Goal: Complete application form

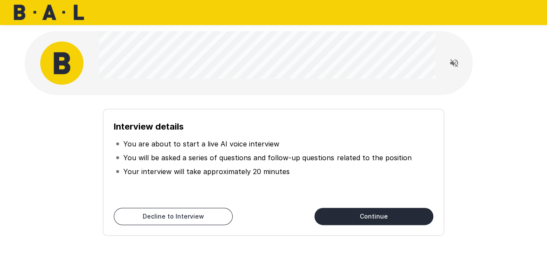
click at [352, 212] on button "Continue" at bounding box center [373, 216] width 119 height 17
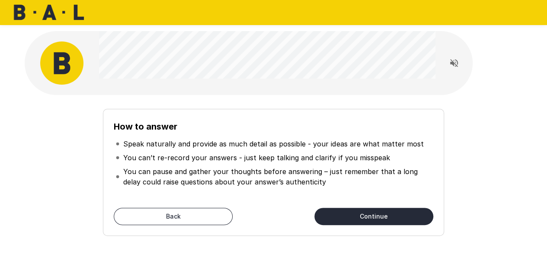
drag, startPoint x: 335, startPoint y: 213, endPoint x: 340, endPoint y: 199, distance: 14.9
click at [335, 213] on button "Continue" at bounding box center [373, 216] width 119 height 17
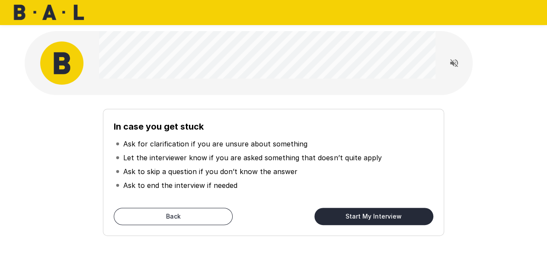
click at [350, 215] on button "Start My Interview" at bounding box center [373, 216] width 119 height 17
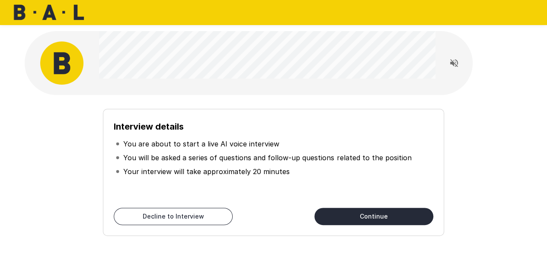
click at [385, 214] on button "Continue" at bounding box center [373, 216] width 119 height 17
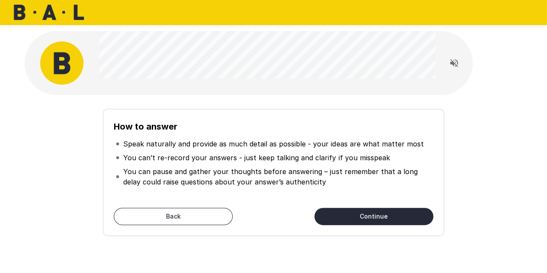
click at [350, 215] on button "Continue" at bounding box center [373, 216] width 119 height 17
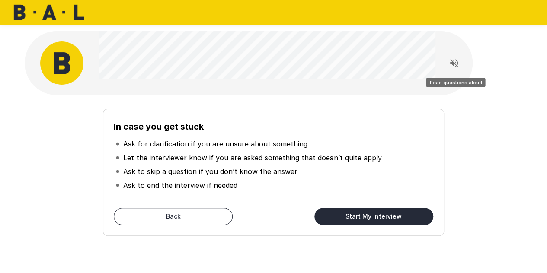
click at [447, 65] on button "Read questions aloud" at bounding box center [453, 62] width 17 height 17
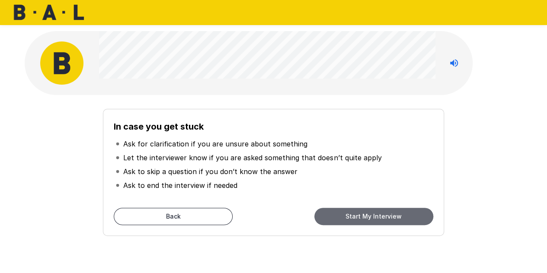
click at [349, 217] on button "Start My Interview" at bounding box center [373, 216] width 119 height 17
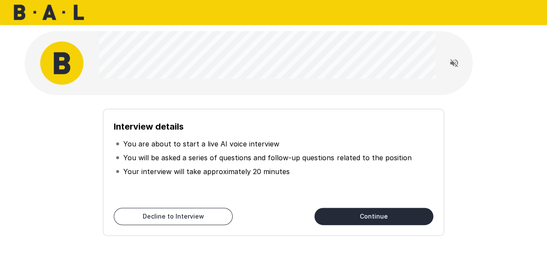
click at [362, 214] on button "Continue" at bounding box center [373, 216] width 119 height 17
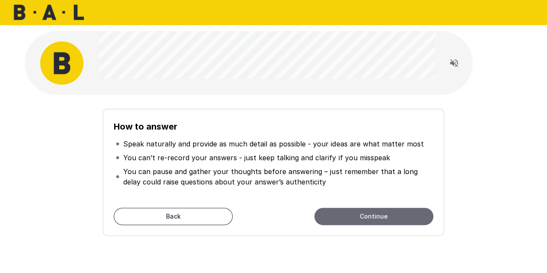
click at [334, 217] on button "Continue" at bounding box center [373, 216] width 119 height 17
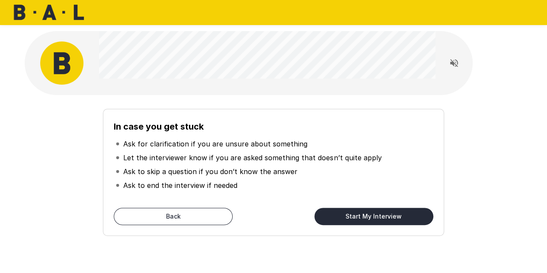
click at [332, 215] on button "Start My Interview" at bounding box center [373, 216] width 119 height 17
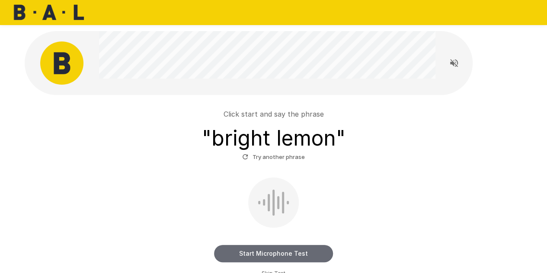
click at [303, 251] on button "Start Microphone Test" at bounding box center [273, 253] width 119 height 17
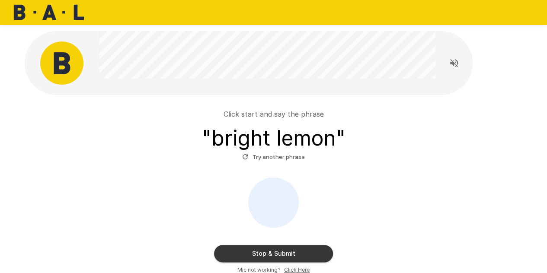
click at [265, 259] on button "Stop & Submit" at bounding box center [273, 253] width 119 height 17
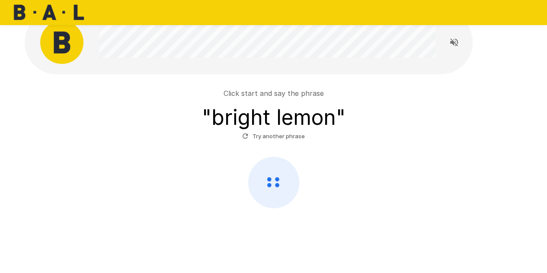
scroll to position [28, 0]
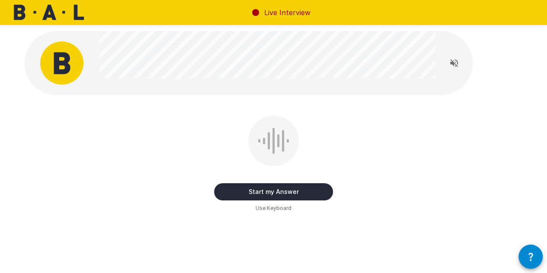
click at [280, 193] on button "Start my Answer" at bounding box center [273, 191] width 119 height 17
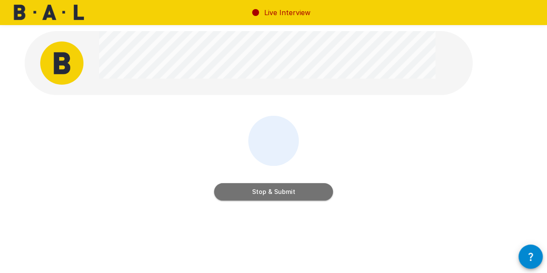
click at [285, 189] on button "Stop & Submit" at bounding box center [273, 191] width 119 height 17
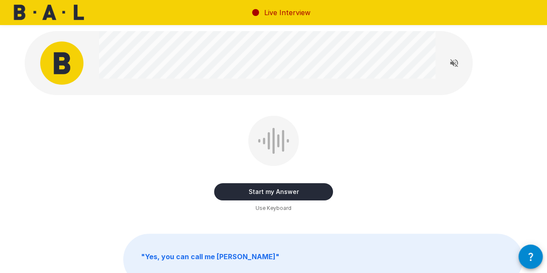
click at [293, 189] on button "Start my Answer" at bounding box center [273, 191] width 119 height 17
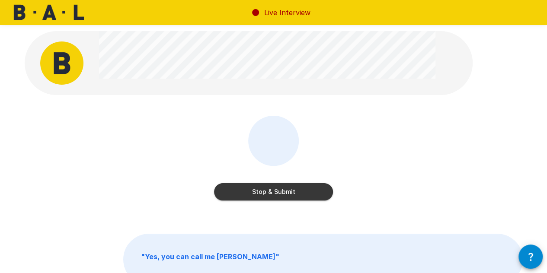
click at [302, 193] on button "Stop & Submit" at bounding box center [273, 191] width 119 height 17
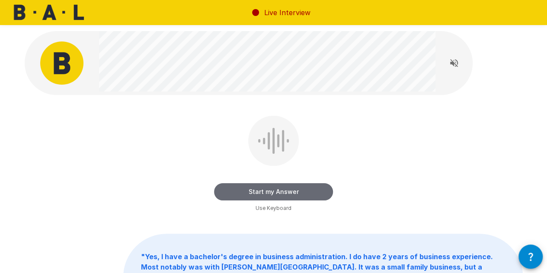
click at [283, 194] on button "Start my Answer" at bounding box center [273, 191] width 119 height 17
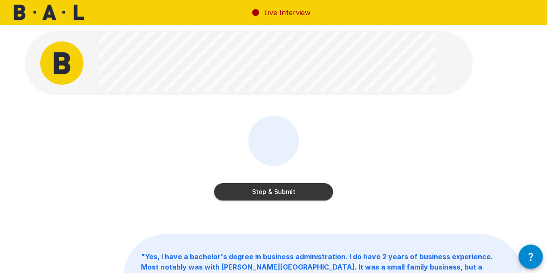
click at [302, 194] on button "Stop & Submit" at bounding box center [273, 191] width 119 height 17
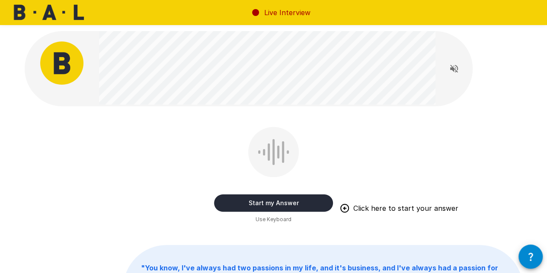
click at [144, 131] on div "Start my Answer Click here to start your answer Use Keyboard" at bounding box center [274, 175] width 498 height 97
click at [79, 45] on div at bounding box center [249, 68] width 448 height 75
click at [258, 201] on button "Start my Answer" at bounding box center [273, 202] width 119 height 17
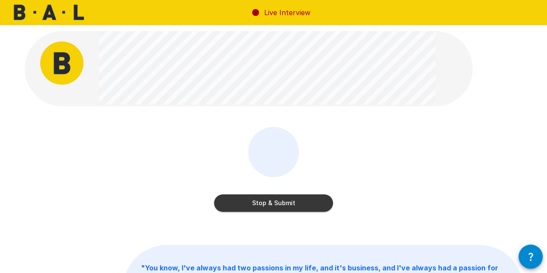
click at [267, 209] on button "Stop & Submit" at bounding box center [273, 202] width 119 height 17
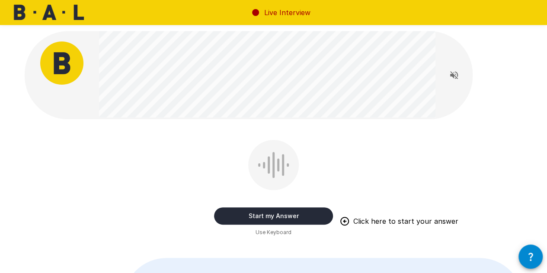
drag, startPoint x: 229, startPoint y: 212, endPoint x: 222, endPoint y: 199, distance: 15.1
click at [229, 212] on button "Start my Answer" at bounding box center [273, 215] width 119 height 17
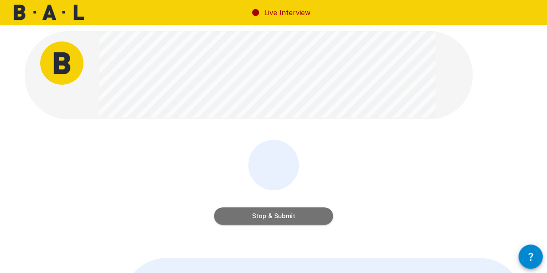
drag, startPoint x: 233, startPoint y: 215, endPoint x: 214, endPoint y: 203, distance: 22.5
click at [233, 214] on button "Stop & Submit" at bounding box center [273, 215] width 119 height 17
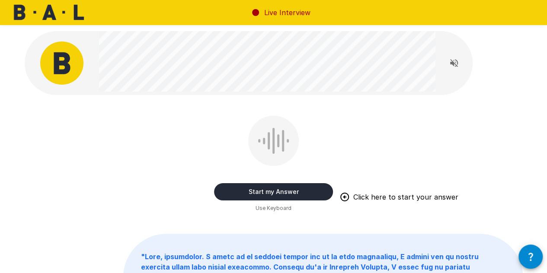
click at [233, 190] on button "Start my Answer" at bounding box center [273, 191] width 119 height 17
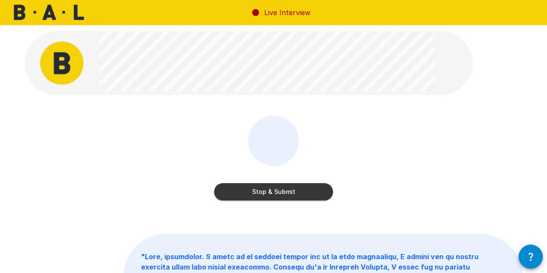
click at [229, 191] on button "Stop & Submit" at bounding box center [273, 191] width 119 height 17
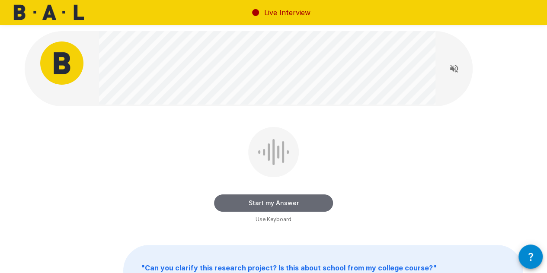
drag, startPoint x: 235, startPoint y: 202, endPoint x: 186, endPoint y: 184, distance: 52.2
click at [234, 202] on button "Start my Answer" at bounding box center [273, 202] width 119 height 17
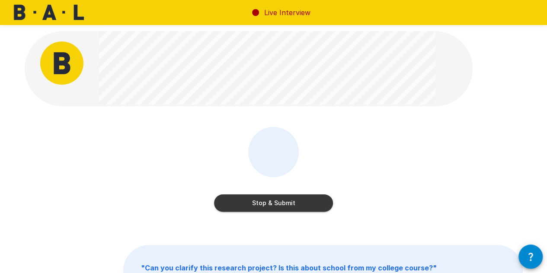
click at [283, 205] on button "Stop & Submit" at bounding box center [273, 202] width 119 height 17
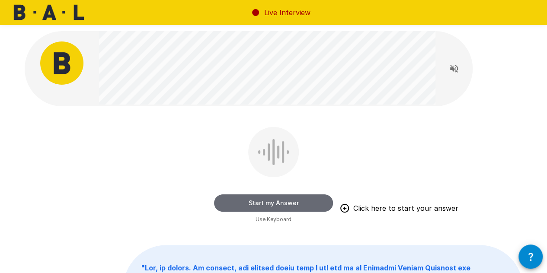
click at [239, 199] on button "Start my Answer" at bounding box center [273, 202] width 119 height 17
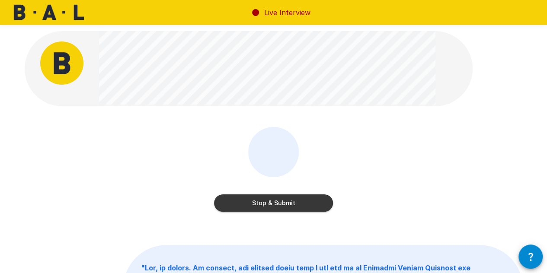
click at [238, 205] on button "Stop & Submit" at bounding box center [273, 202] width 119 height 17
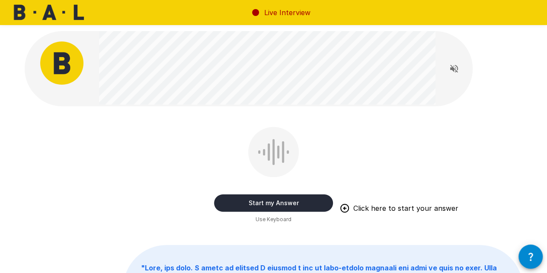
click at [231, 198] on button "Start my Answer" at bounding box center [273, 202] width 119 height 17
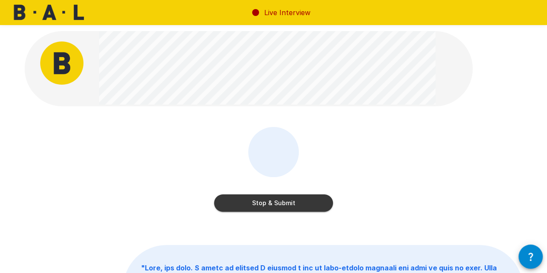
click at [245, 209] on button "Stop & Submit" at bounding box center [273, 202] width 119 height 17
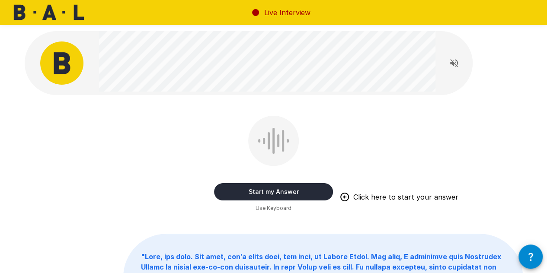
click at [229, 191] on button "Start my Answer" at bounding box center [273, 191] width 119 height 17
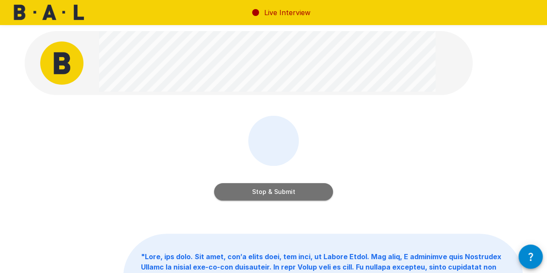
click at [260, 189] on button "Stop & Submit" at bounding box center [273, 191] width 119 height 17
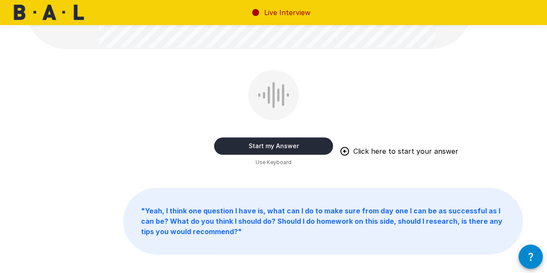
scroll to position [346, 0]
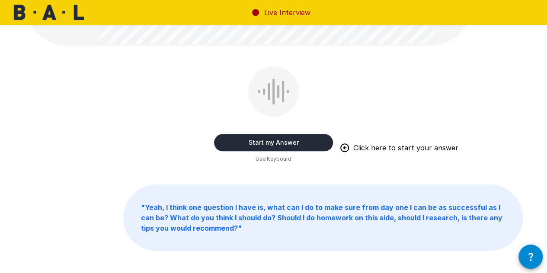
click at [286, 140] on button "Start my Answer" at bounding box center [273, 142] width 119 height 17
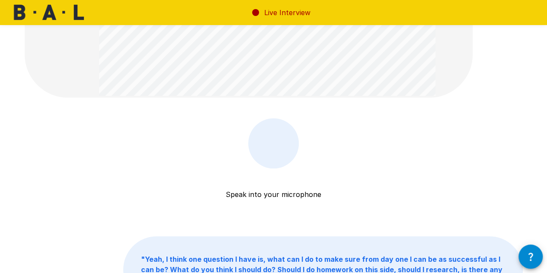
scroll to position [259, 0]
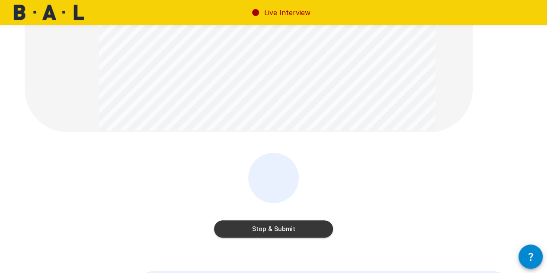
click at [242, 228] on button "Stop & Submit" at bounding box center [273, 228] width 119 height 17
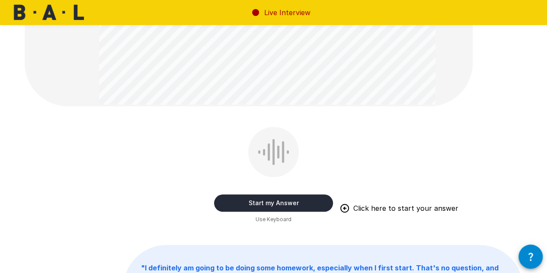
click at [272, 204] on button "Start my Answer" at bounding box center [273, 202] width 119 height 17
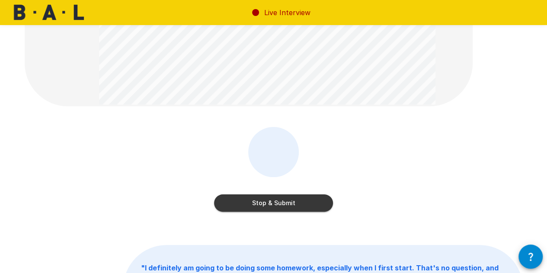
click at [242, 203] on button "Stop & Submit" at bounding box center [273, 202] width 119 height 17
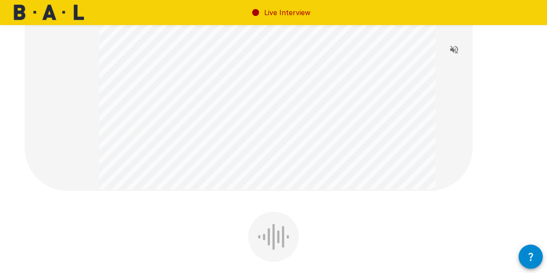
scroll to position [173, 0]
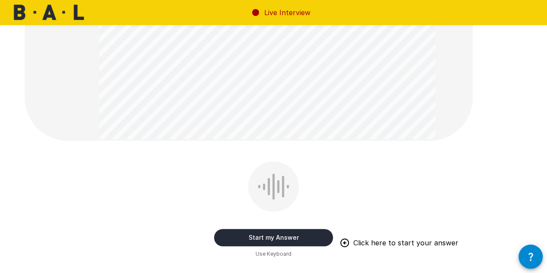
click at [267, 238] on button "Start my Answer" at bounding box center [273, 237] width 119 height 17
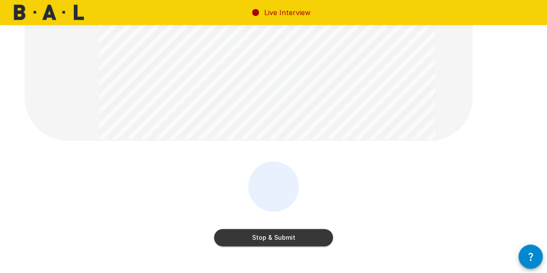
click at [257, 239] on button "Stop & Submit" at bounding box center [273, 237] width 119 height 17
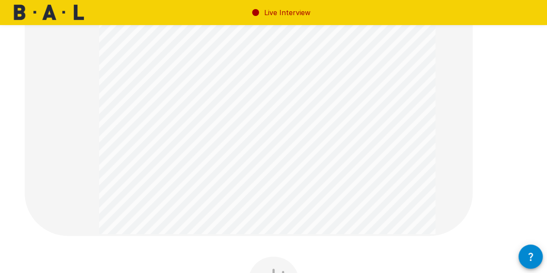
scroll to position [346, 0]
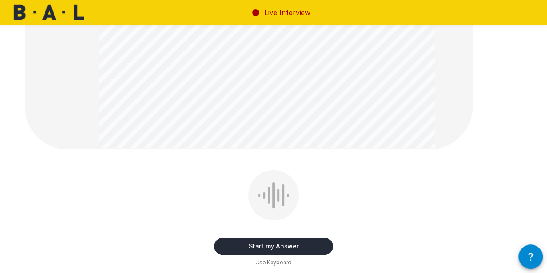
click at [238, 245] on button "Start my Answer" at bounding box center [273, 246] width 119 height 17
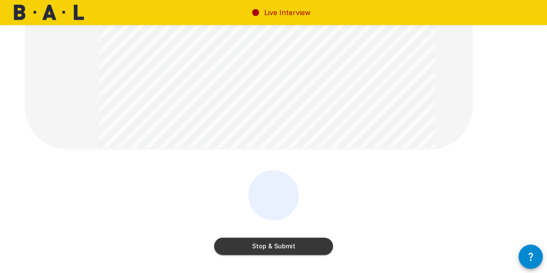
click at [233, 244] on button "Stop & Submit" at bounding box center [273, 246] width 119 height 17
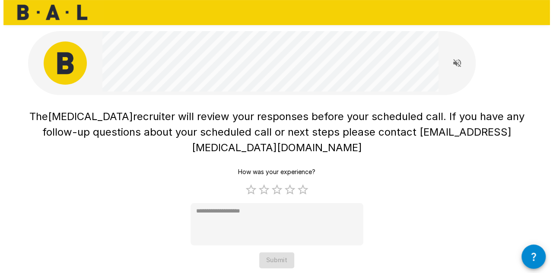
scroll to position [0, 0]
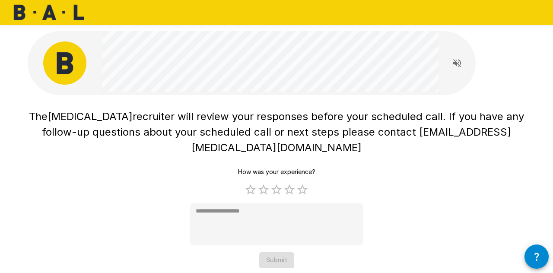
type textarea "*"
